Goal: Transaction & Acquisition: Download file/media

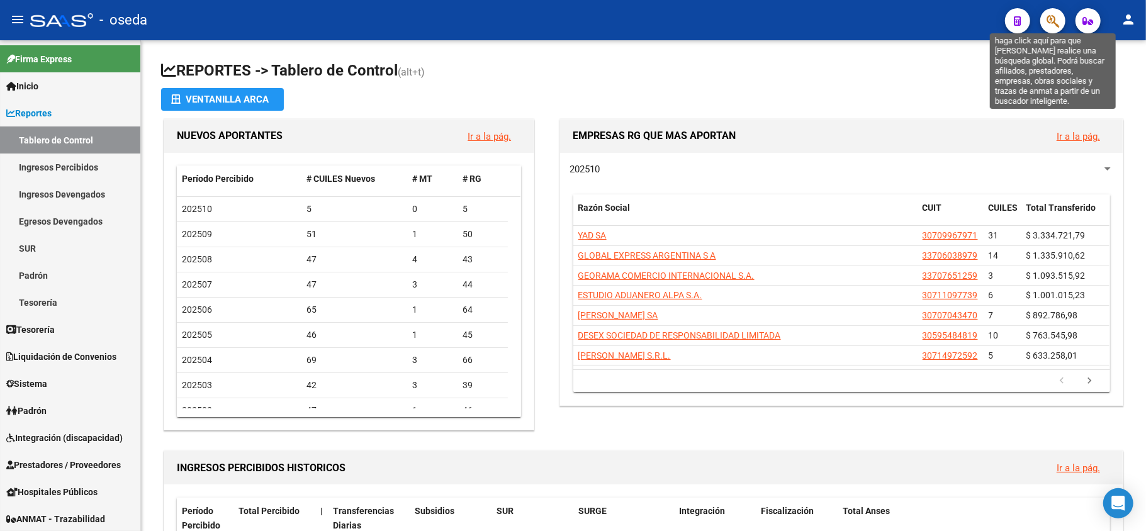
click at [1056, 21] on icon "button" at bounding box center [1052, 21] width 13 height 14
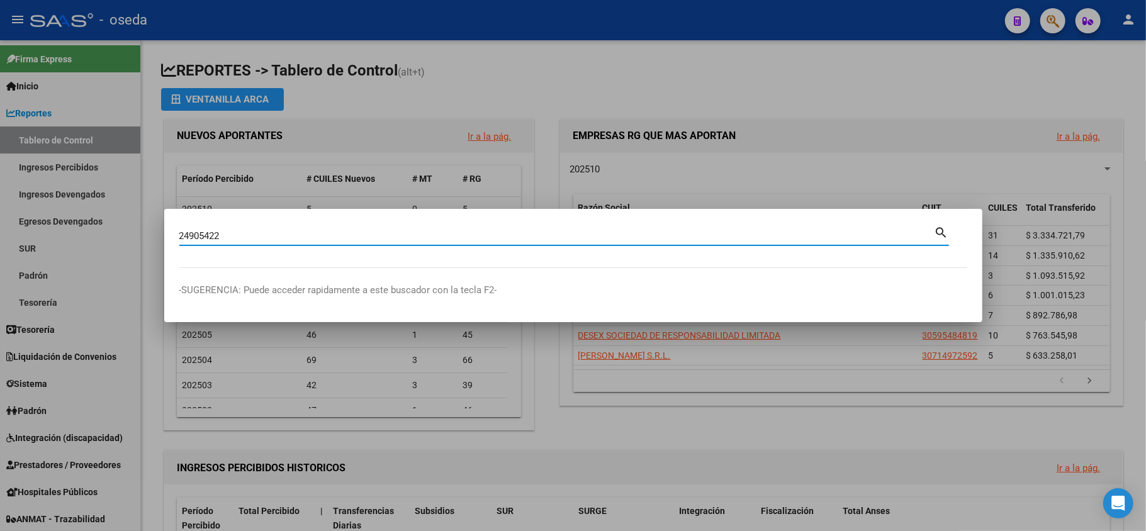
type input "24905422"
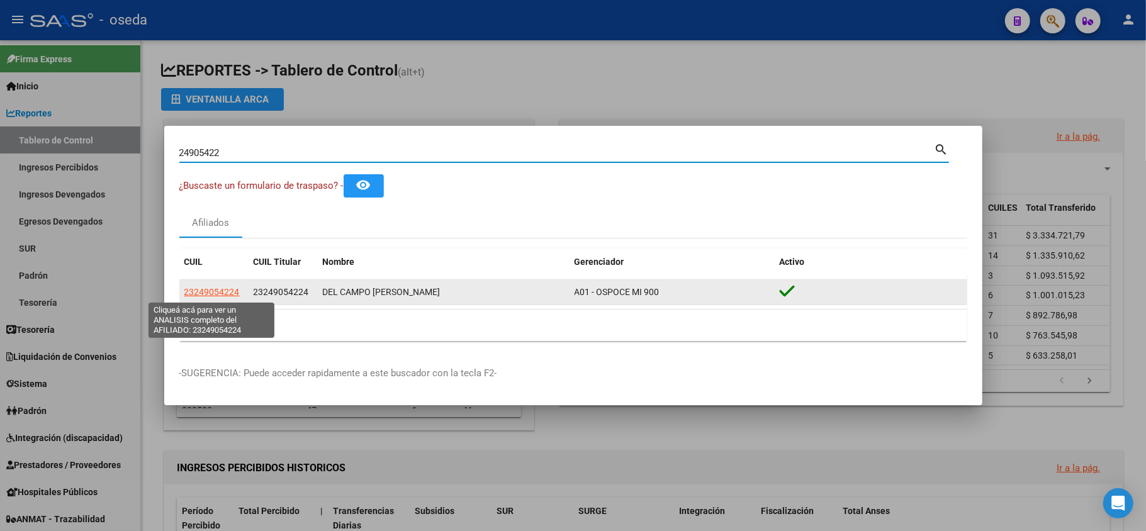
click at [212, 293] on span "23249054224" at bounding box center [211, 292] width 55 height 10
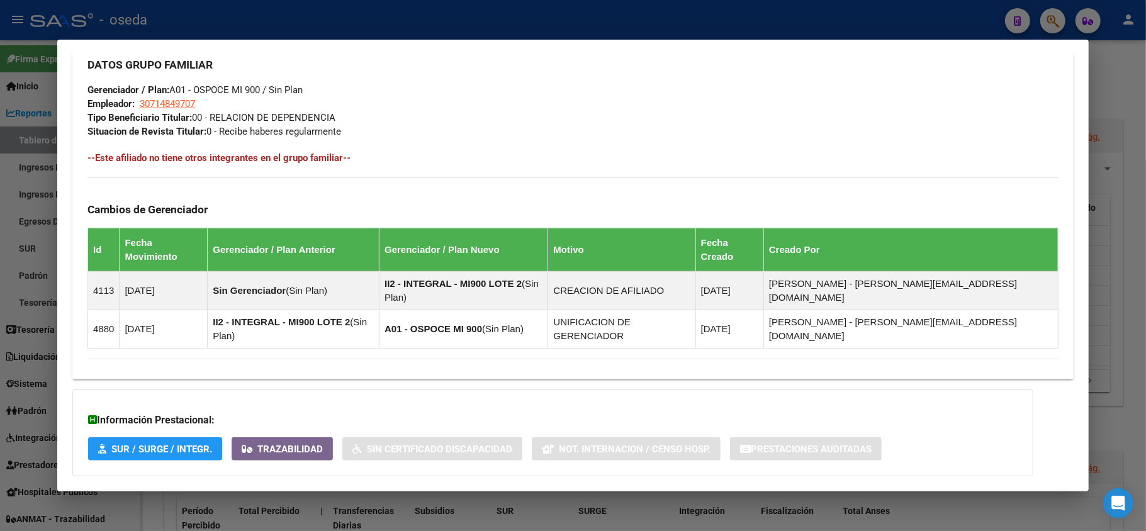
scroll to position [615, 0]
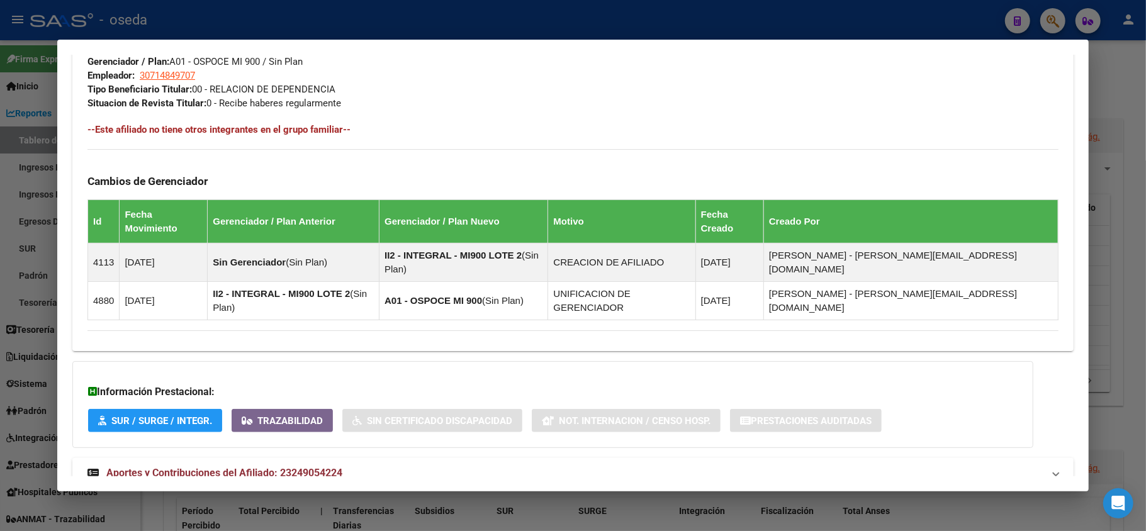
click at [250, 458] on mat-expansion-panel-header "Aportes y Contribuciones del Afiliado: 23249054224" at bounding box center [572, 473] width 1001 height 30
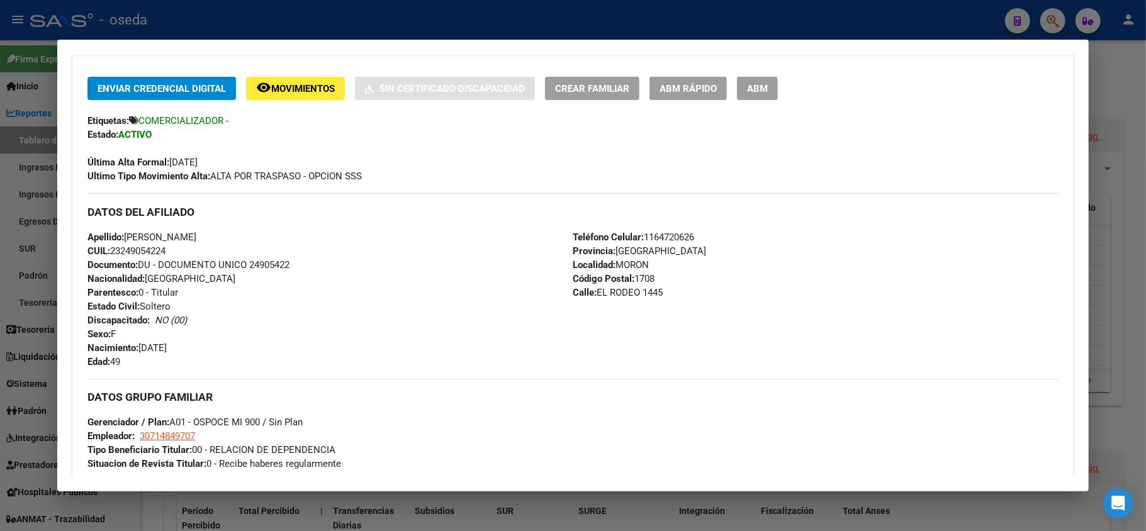
scroll to position [339, 0]
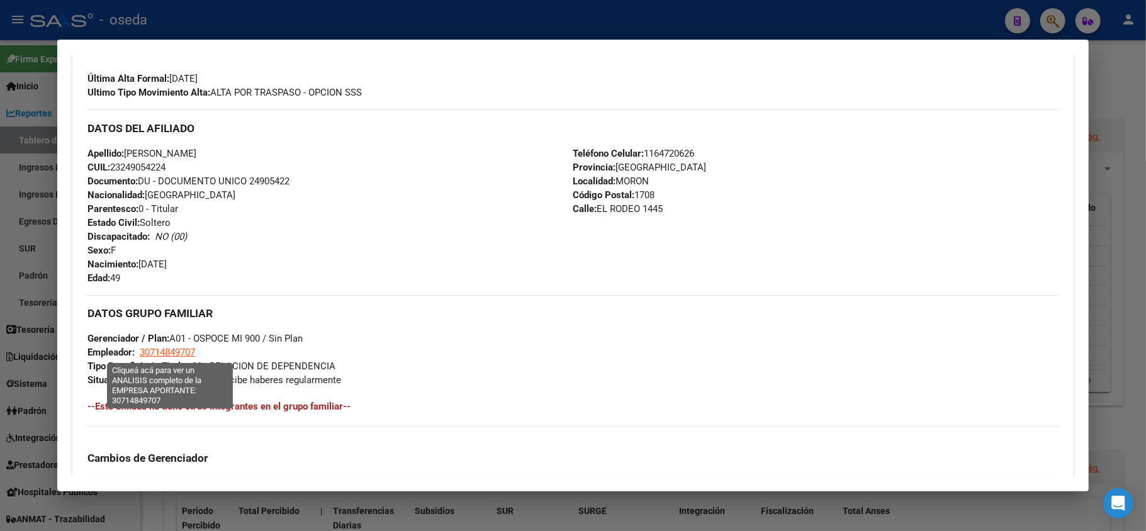
click at [159, 352] on span "30714849707" at bounding box center [167, 352] width 55 height 11
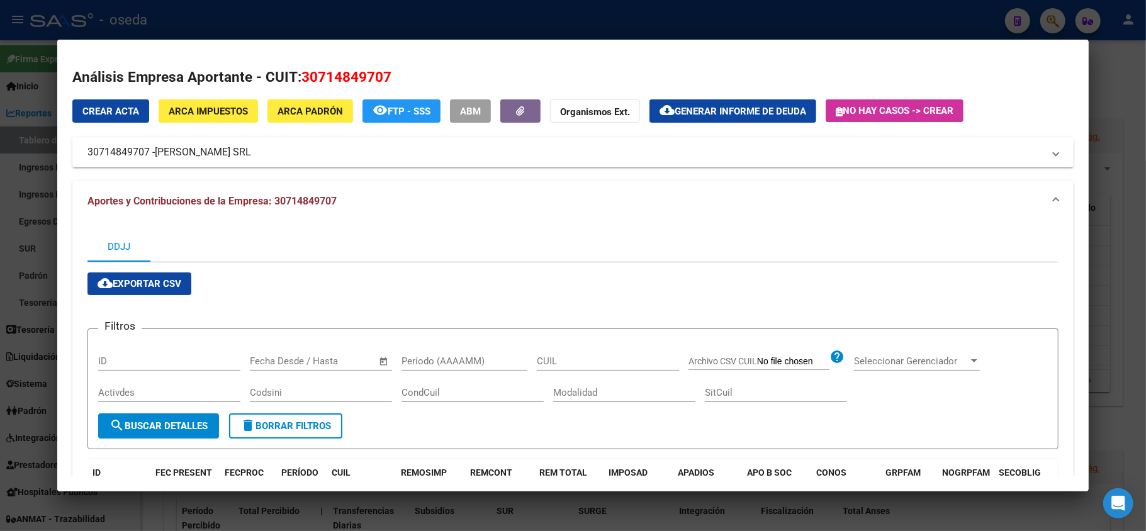
scroll to position [138, 0]
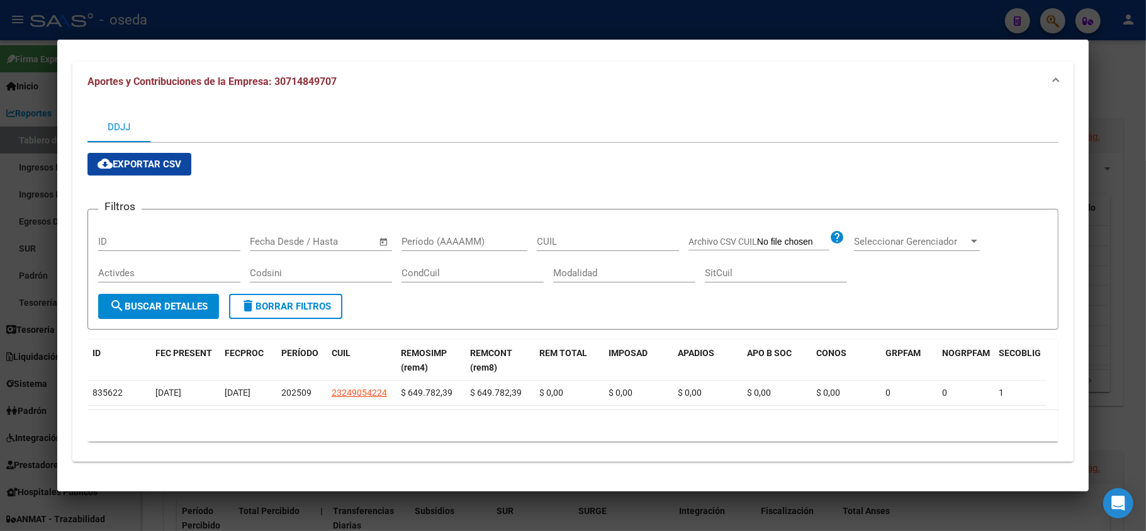
click at [0, 214] on div at bounding box center [573, 265] width 1146 height 531
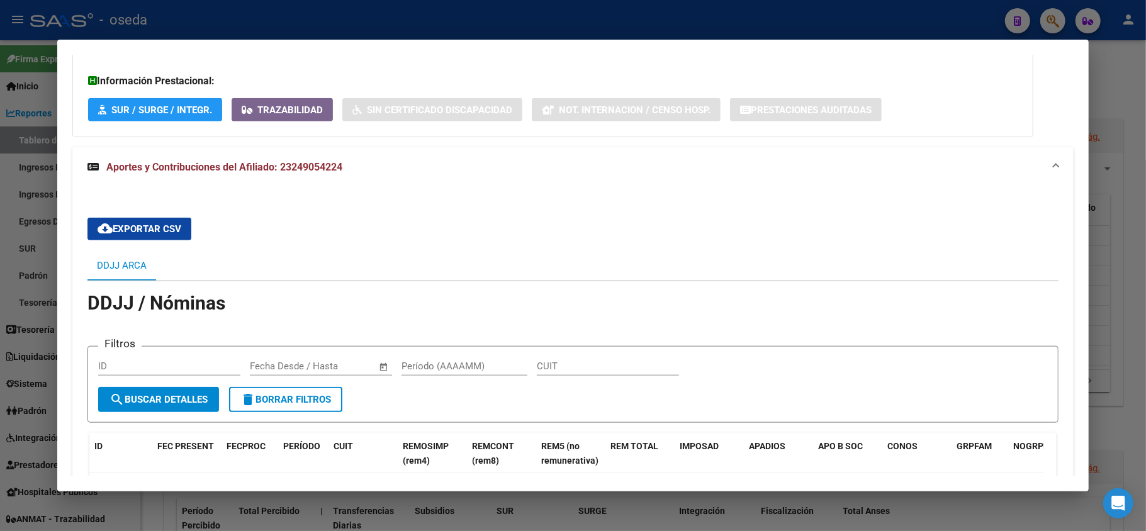
scroll to position [1010, 0]
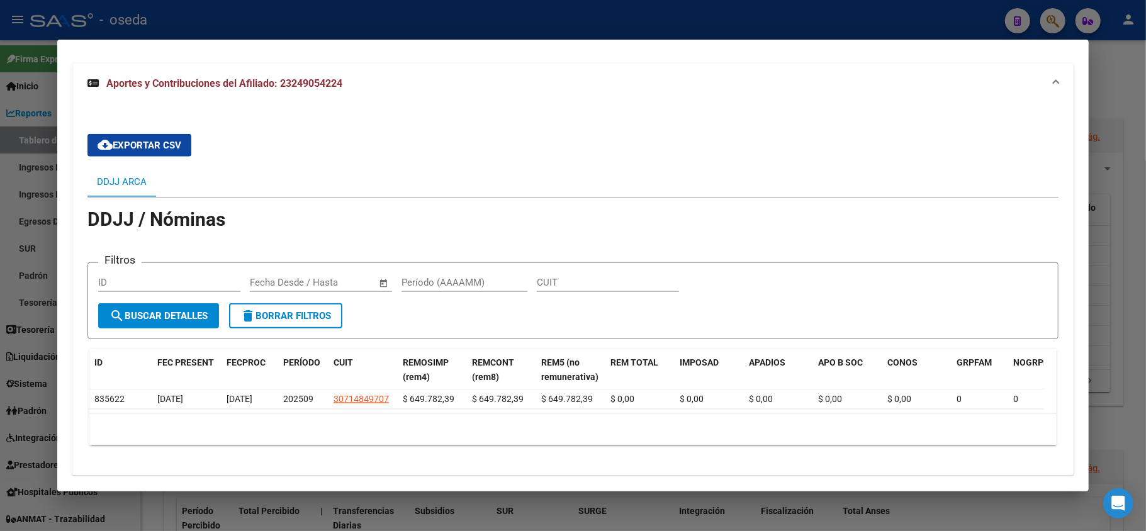
click at [0, 273] on div at bounding box center [573, 265] width 1146 height 531
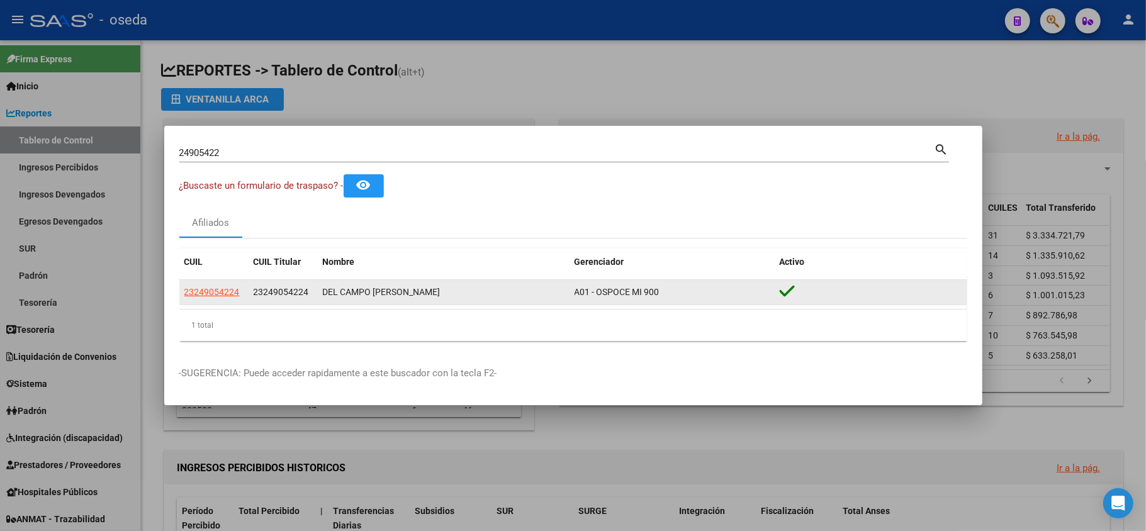
click at [201, 300] on datatable-body-cell "23249054224" at bounding box center [213, 292] width 69 height 25
click at [210, 290] on span "23249054224" at bounding box center [211, 292] width 55 height 10
type textarea "23249054224"
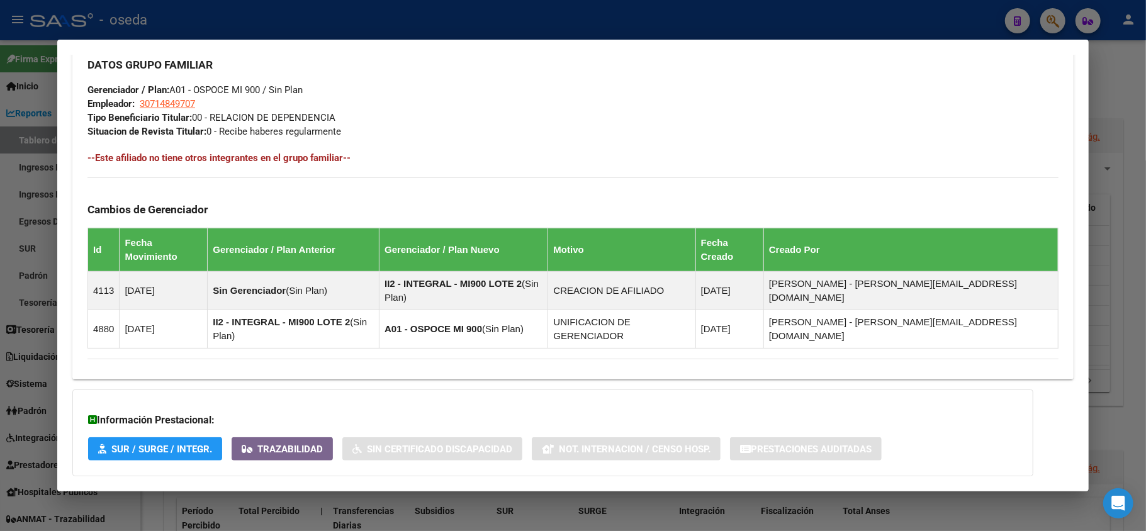
scroll to position [615, 0]
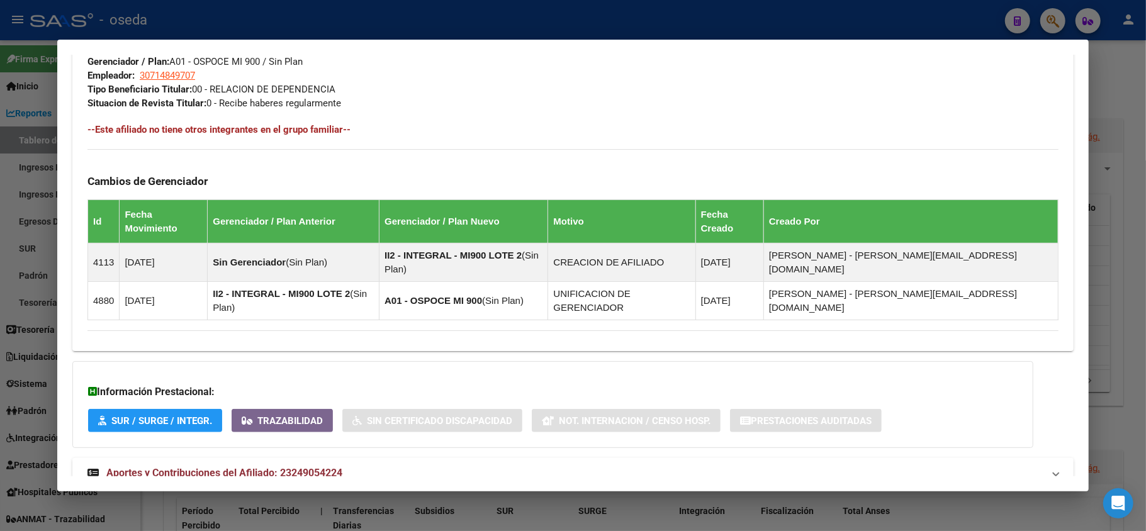
click at [232, 467] on span "Aportes y Contribuciones del Afiliado: 23249054224" at bounding box center [224, 473] width 236 height 12
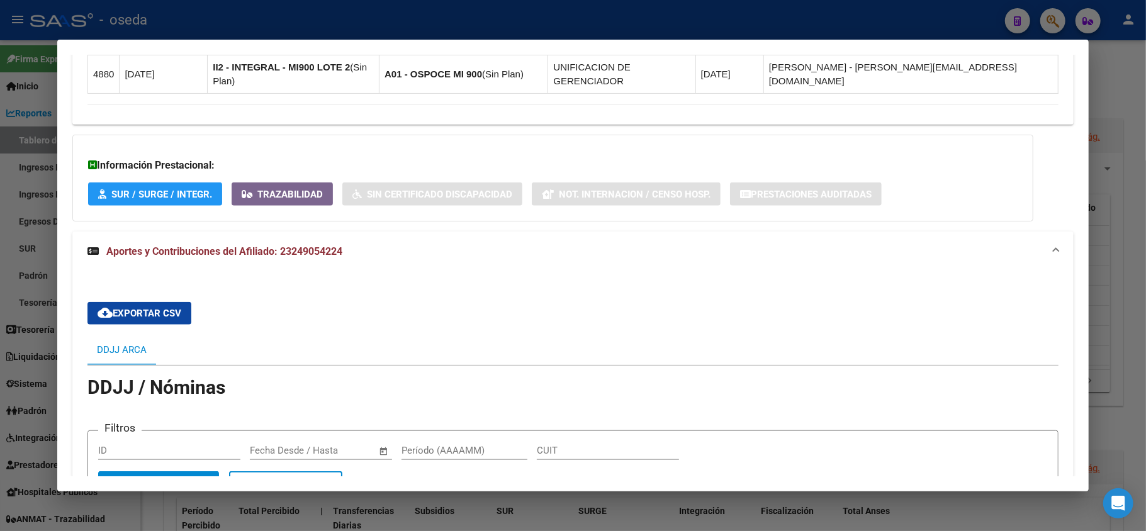
scroll to position [1010, 0]
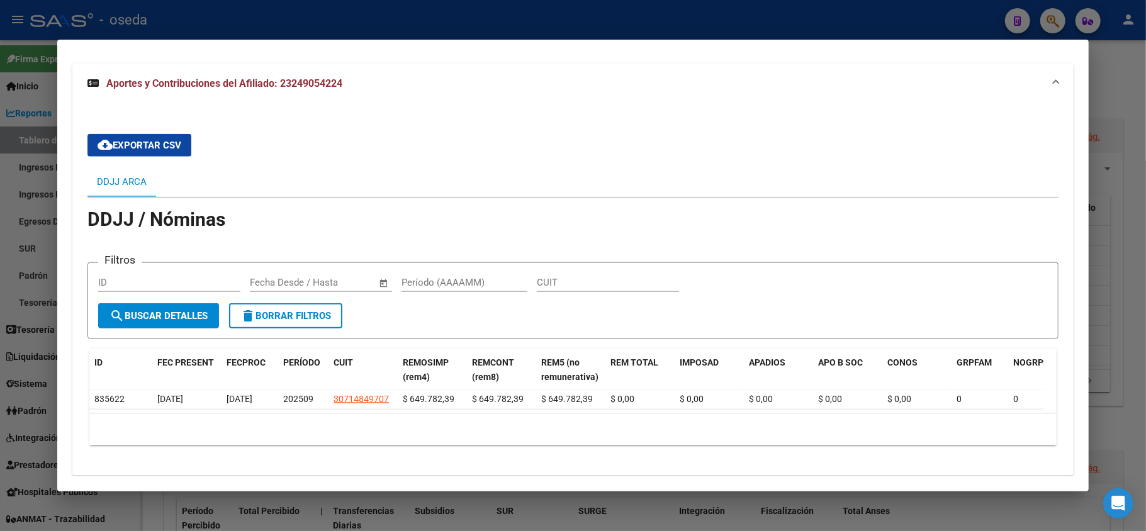
click at [11, 283] on div at bounding box center [573, 265] width 1146 height 531
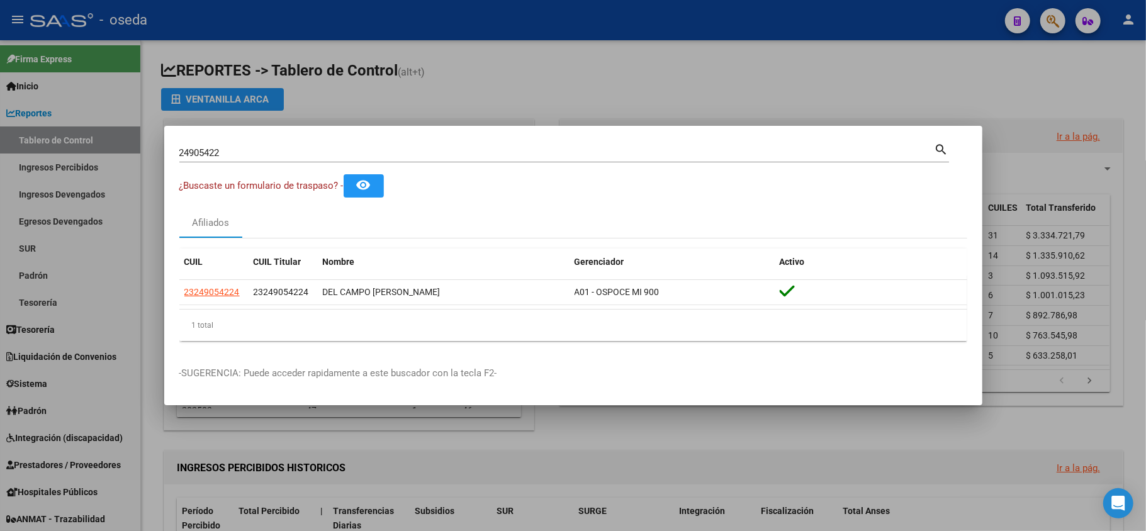
click at [451, 83] on div at bounding box center [573, 265] width 1146 height 531
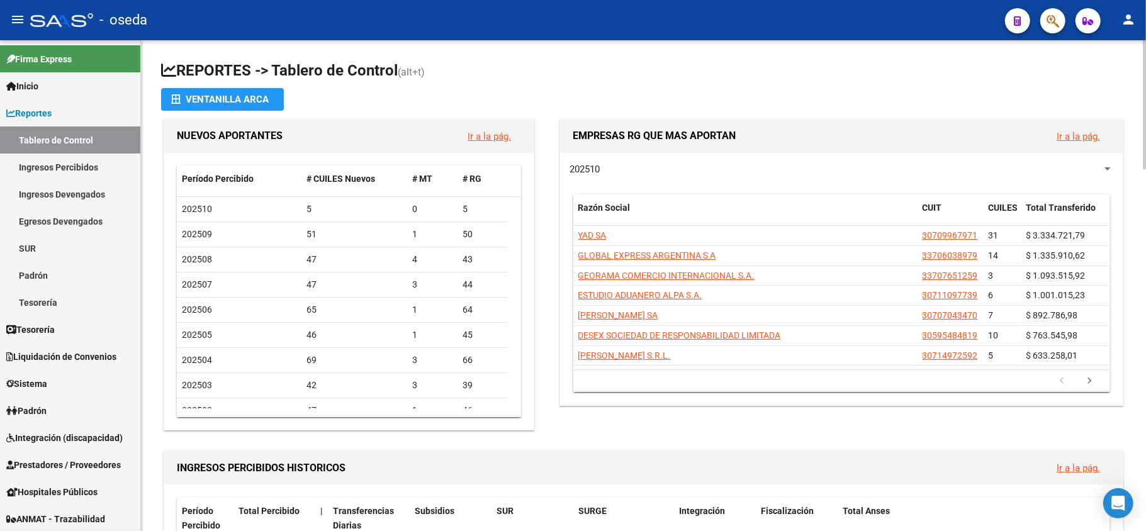
click at [570, 68] on h1 "REPORTES -> Tablero de Control (alt+t)" at bounding box center [643, 71] width 965 height 22
click at [39, 113] on span "Reportes" at bounding box center [28, 113] width 45 height 14
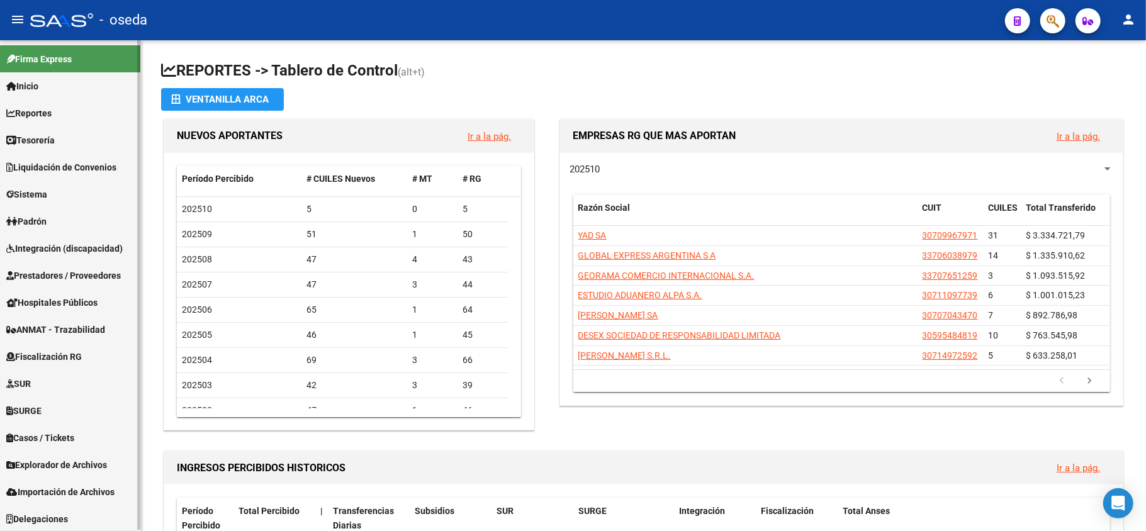
click at [66, 274] on span "Prestadores / Proveedores" at bounding box center [63, 276] width 115 height 14
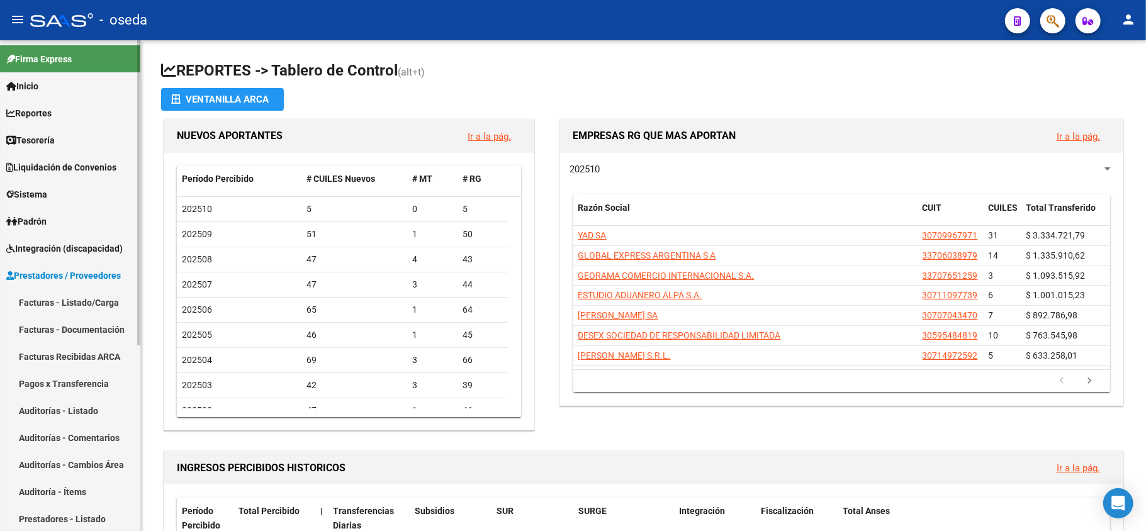
click at [60, 353] on link "Facturas Recibidas ARCA" at bounding box center [70, 356] width 140 height 27
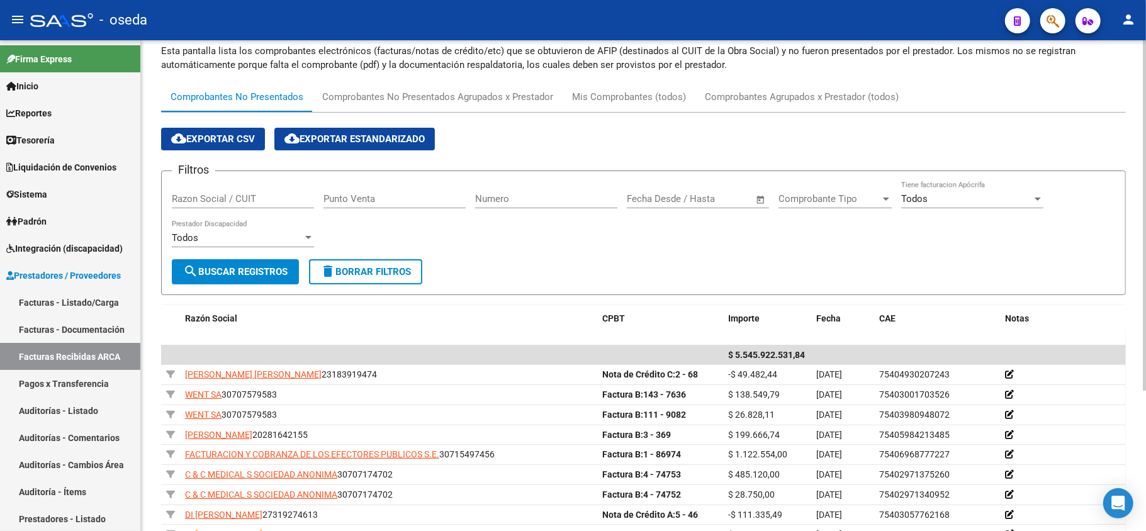
scroll to position [167, 0]
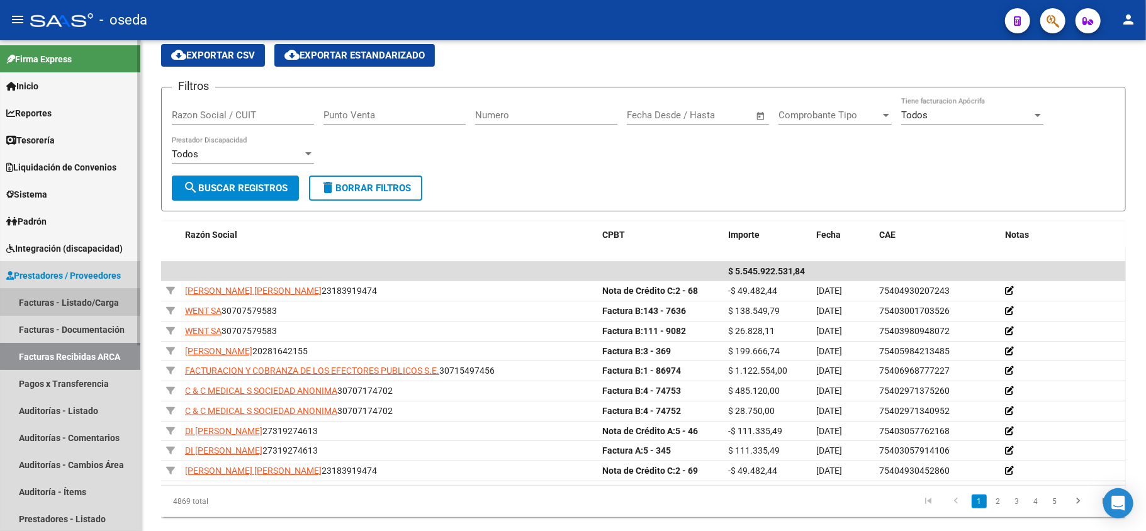
click at [13, 295] on link "Facturas - Listado/Carga" at bounding box center [70, 302] width 140 height 27
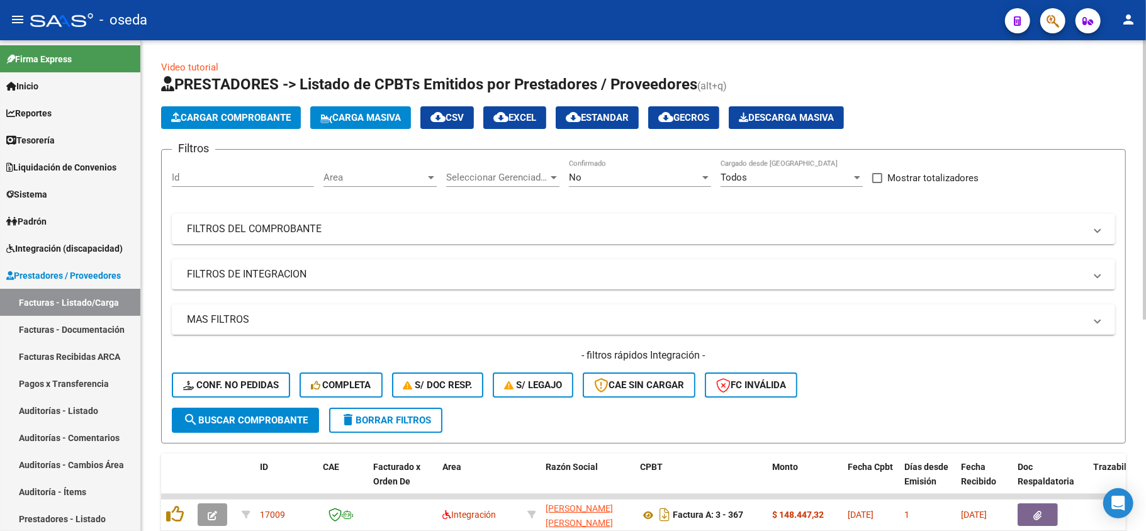
scroll to position [167, 0]
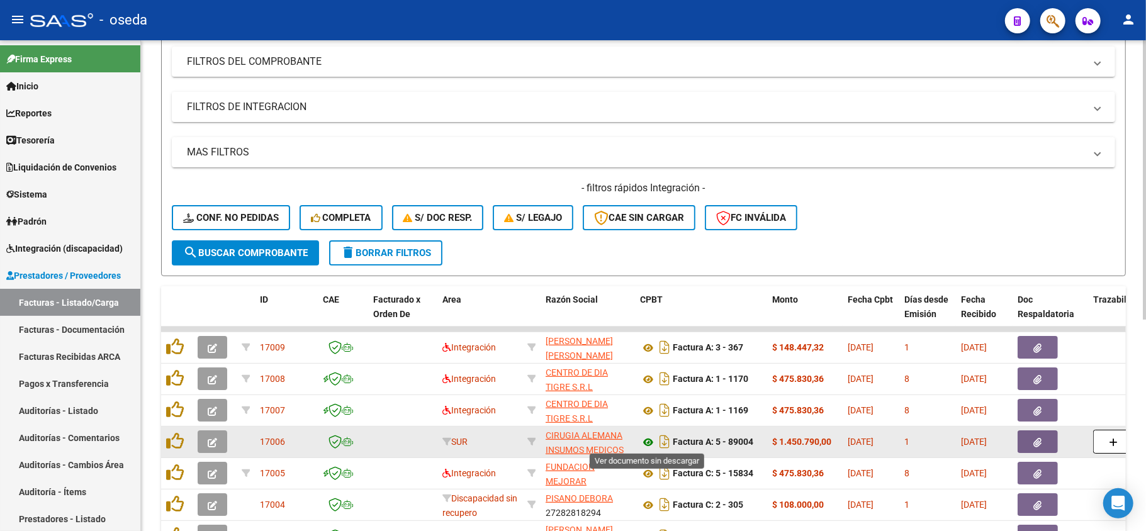
click at [647, 441] on icon at bounding box center [648, 442] width 16 height 15
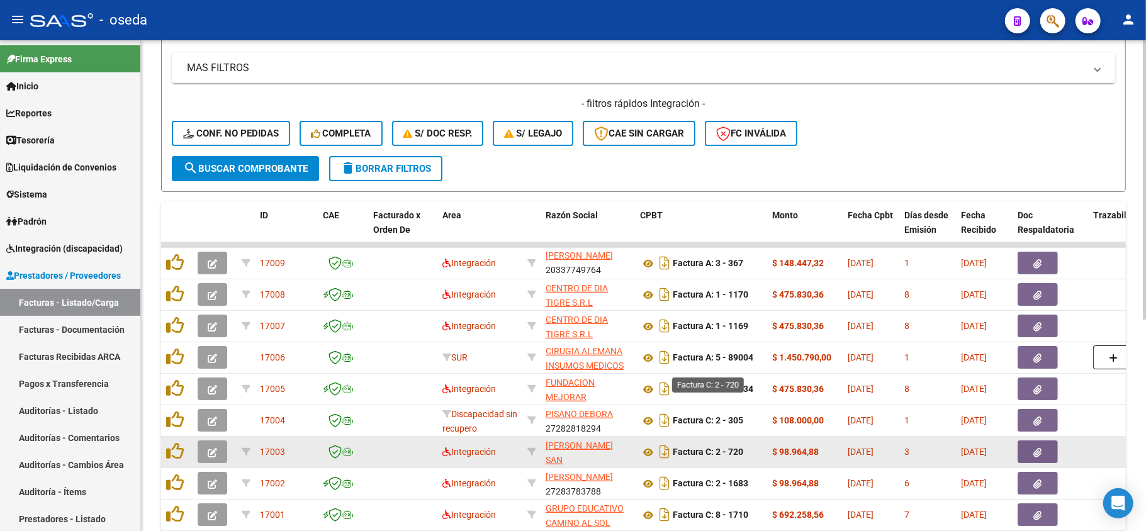
scroll to position [371, 0]
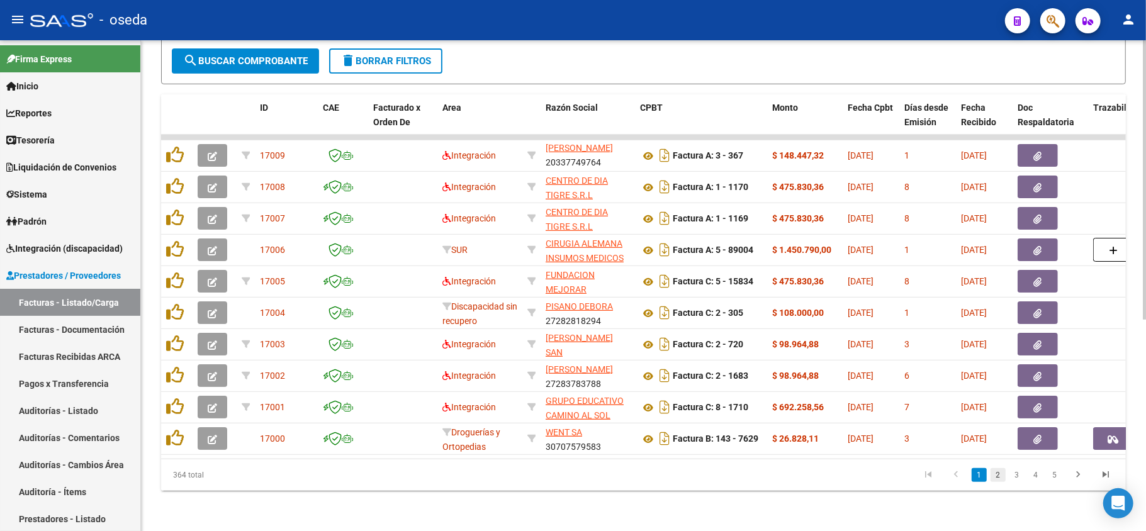
click at [997, 469] on link "2" at bounding box center [997, 475] width 15 height 14
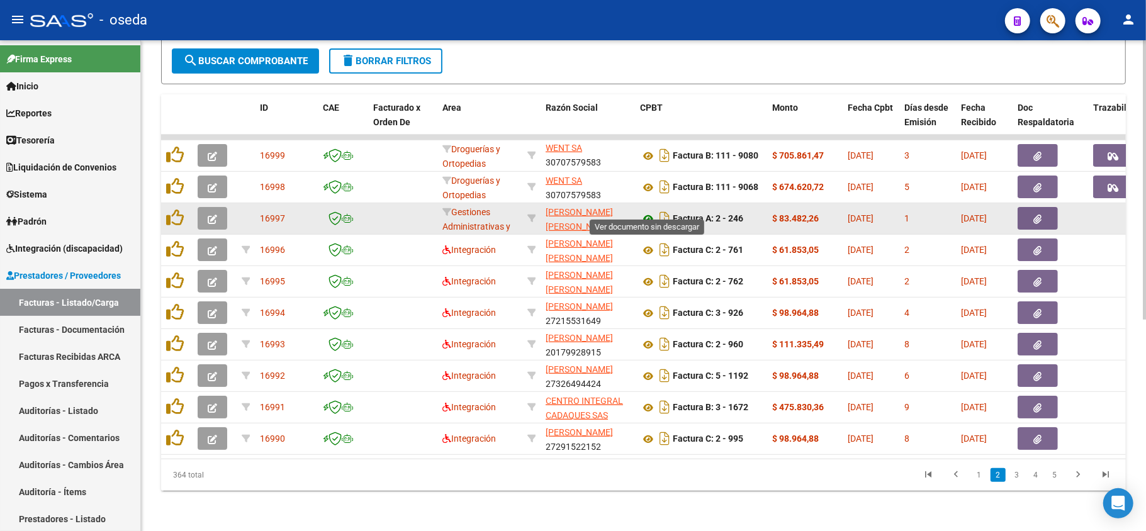
click at [646, 211] on icon at bounding box center [648, 218] width 16 height 15
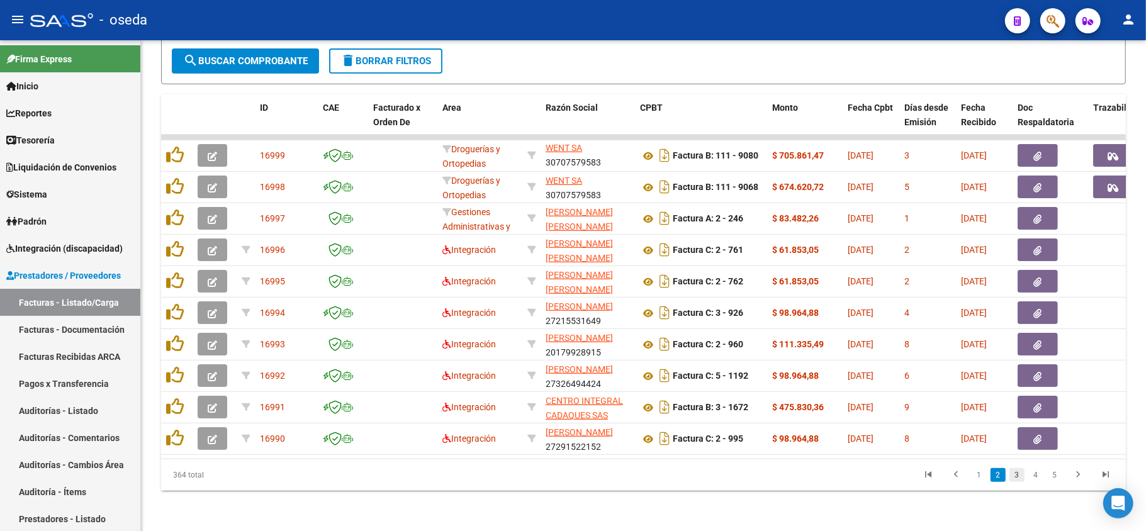
click at [1017, 476] on link "3" at bounding box center [1016, 475] width 15 height 14
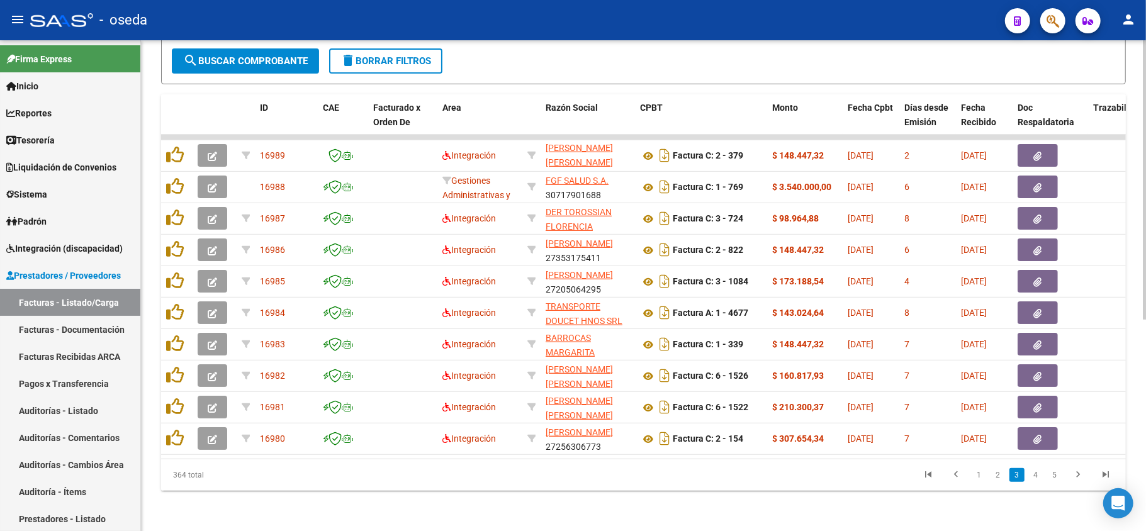
scroll to position [16, 0]
